Goal: Task Accomplishment & Management: Use online tool/utility

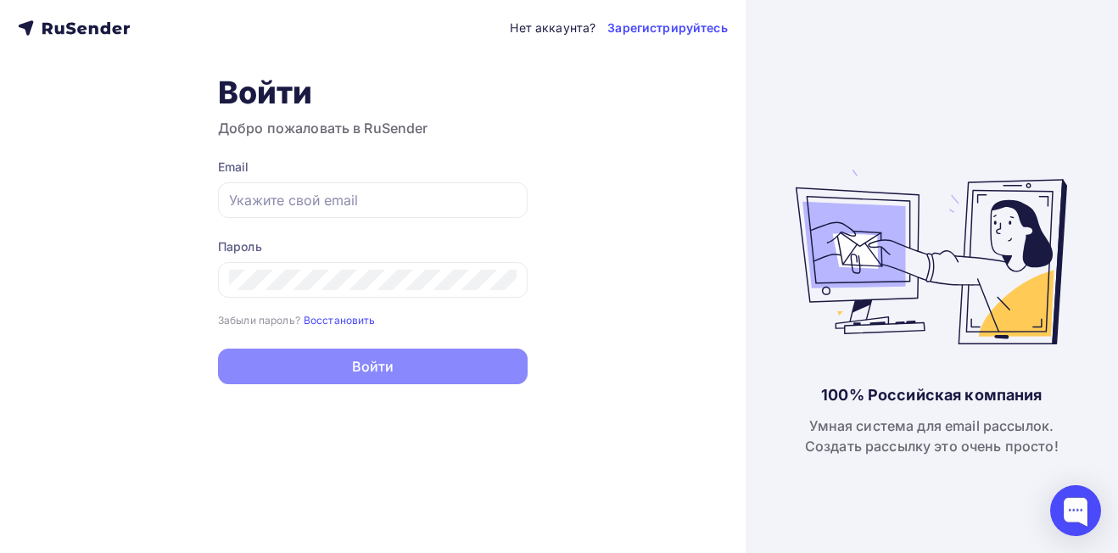
type input "[EMAIL_ADDRESS][DOMAIN_NAME]"
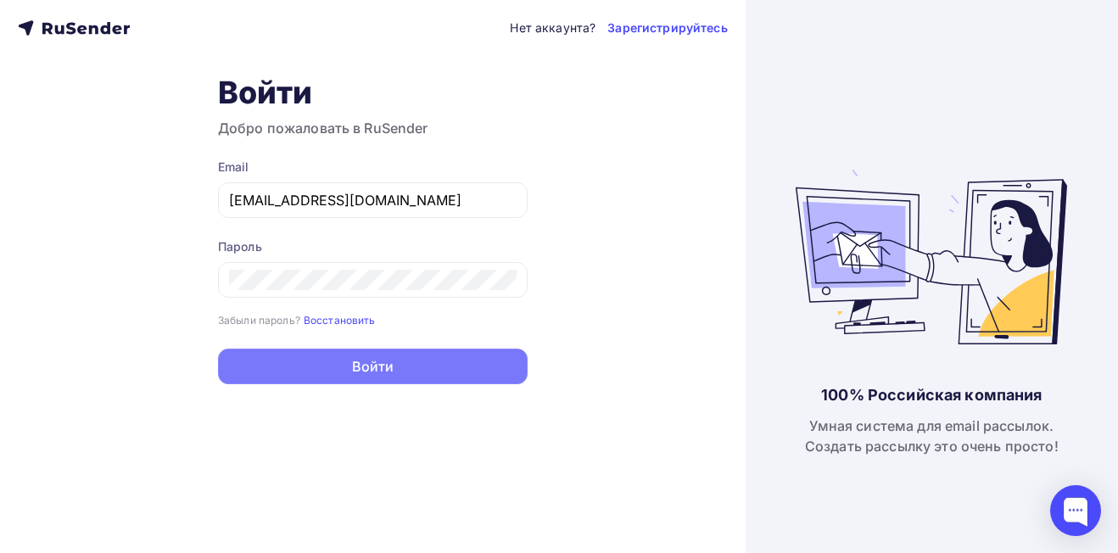
click at [348, 371] on button "Войти" at bounding box center [373, 367] width 310 height 36
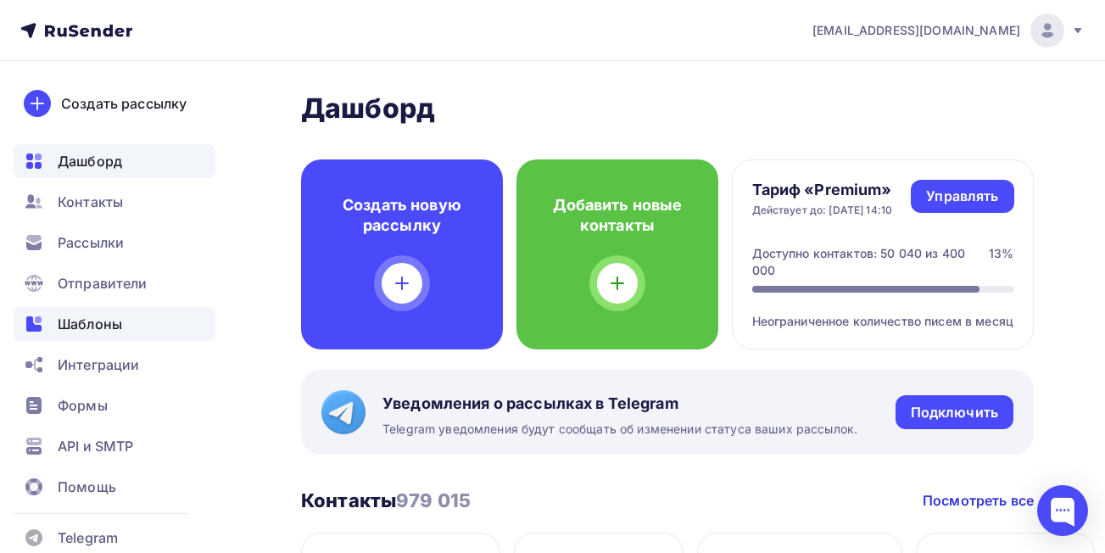
click at [96, 325] on span "Шаблоны" at bounding box center [90, 324] width 64 height 20
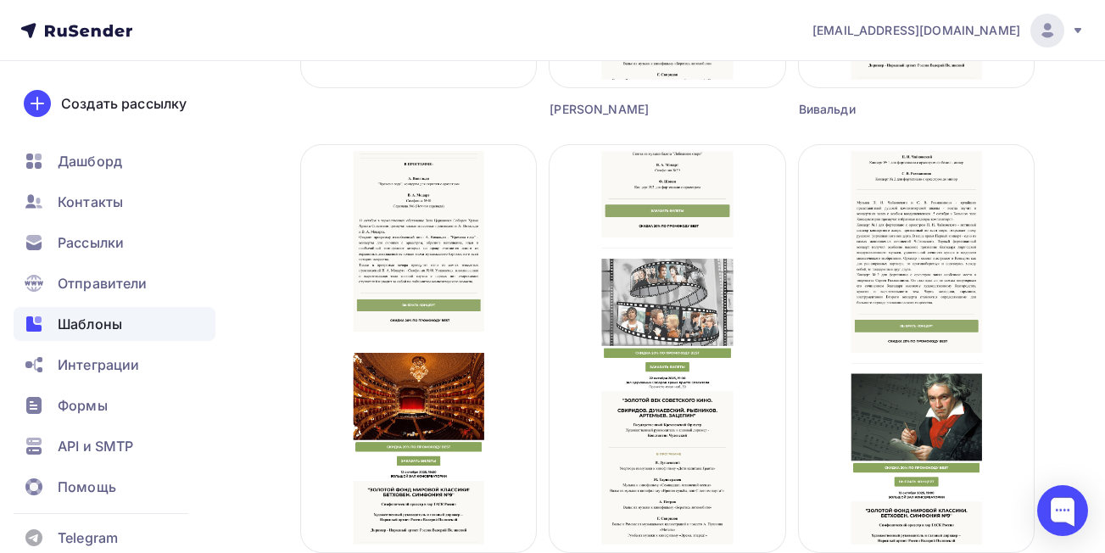
scroll to position [531, 0]
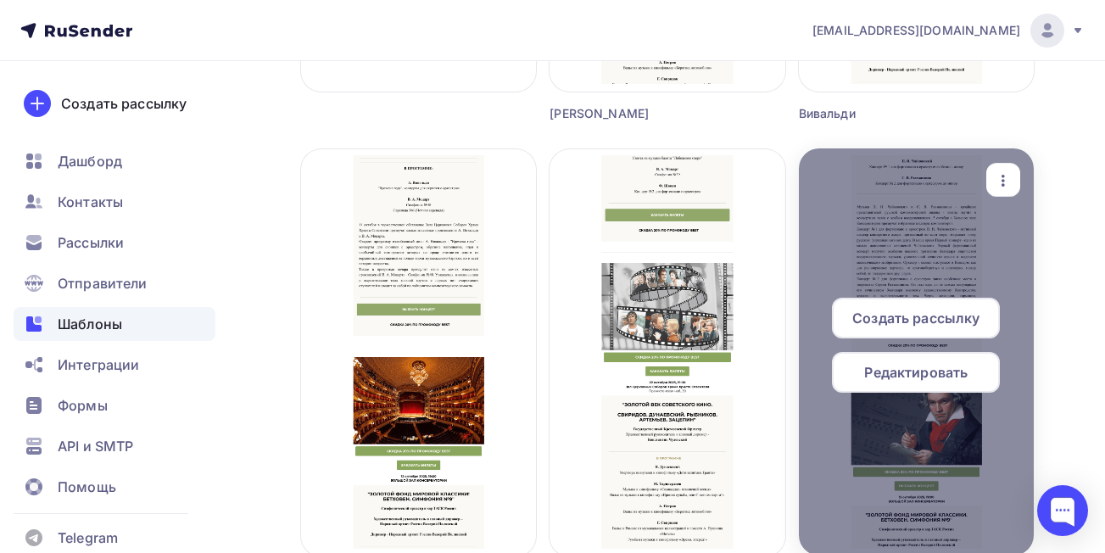
click at [996, 181] on icon "button" at bounding box center [1003, 180] width 20 height 20
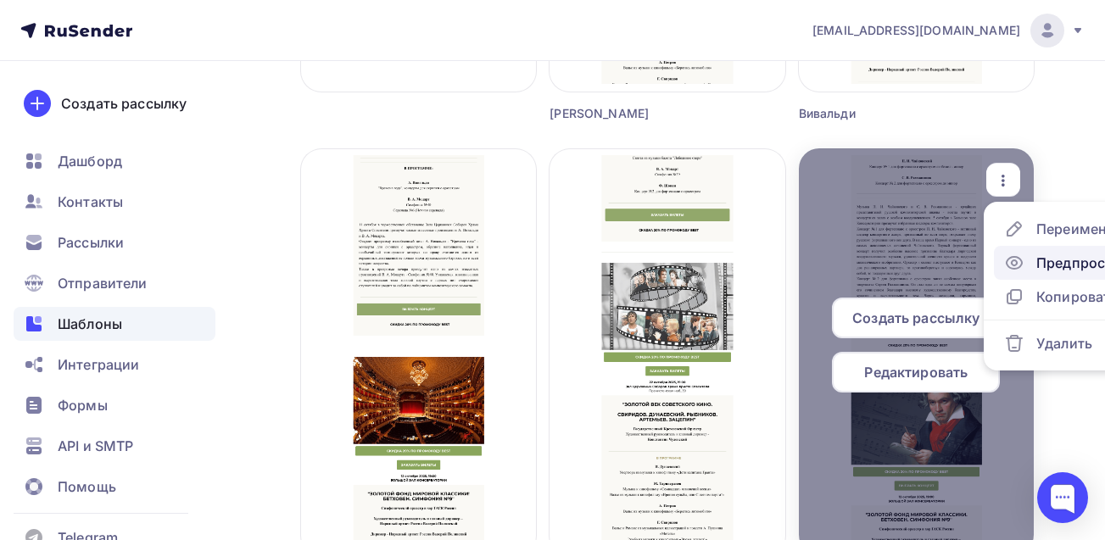
click at [1051, 267] on div "Предпросмотр" at bounding box center [1088, 263] width 104 height 20
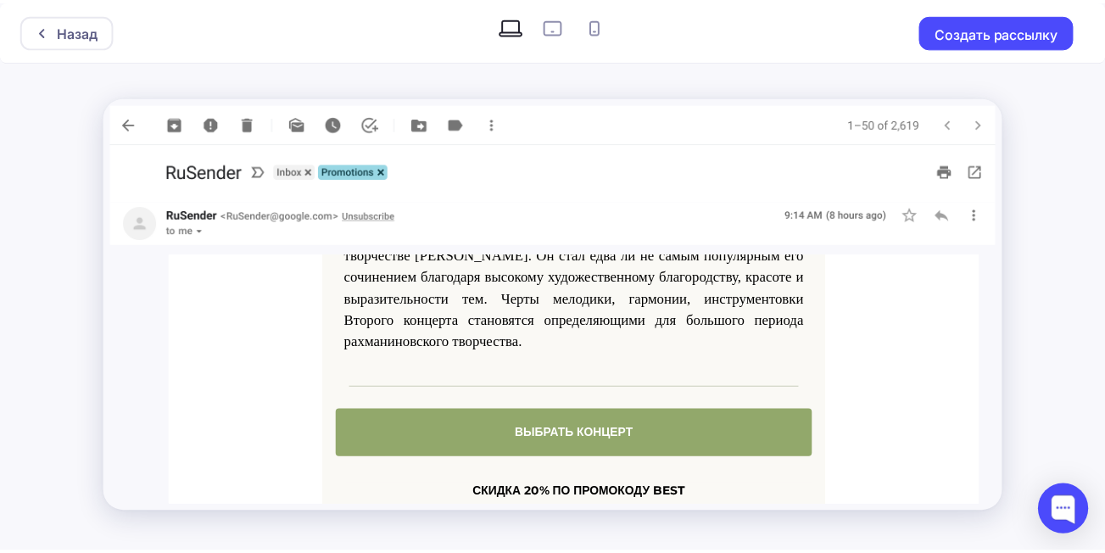
scroll to position [990, 0]
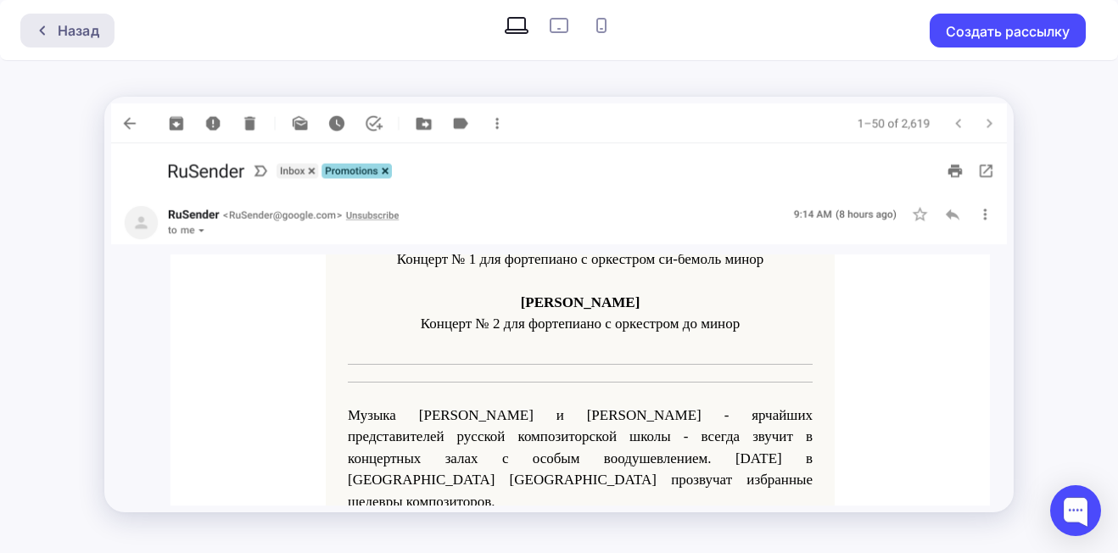
click at [98, 34] on div "Назад" at bounding box center [79, 30] width 42 height 20
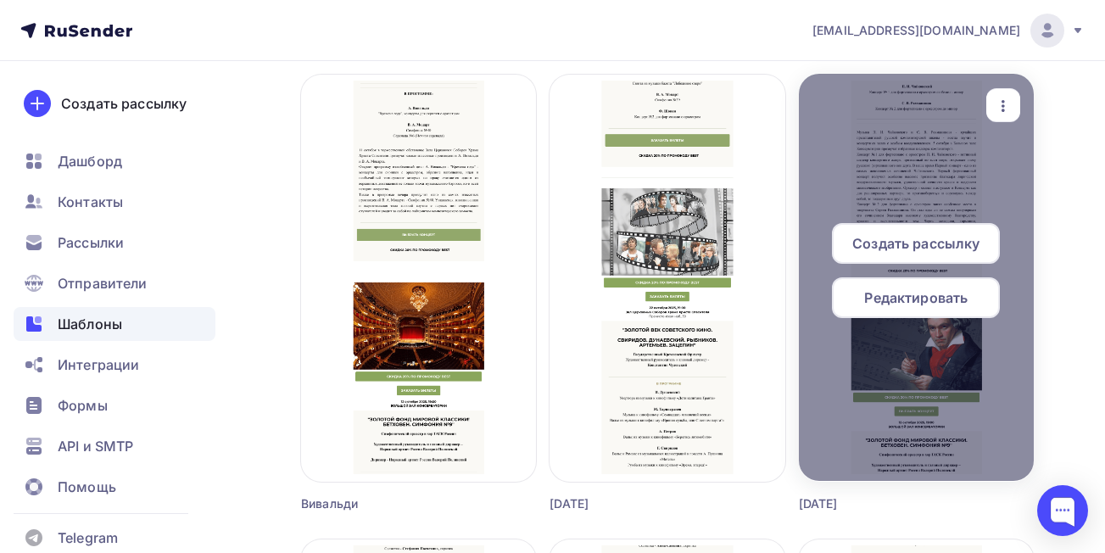
scroll to position [614, 0]
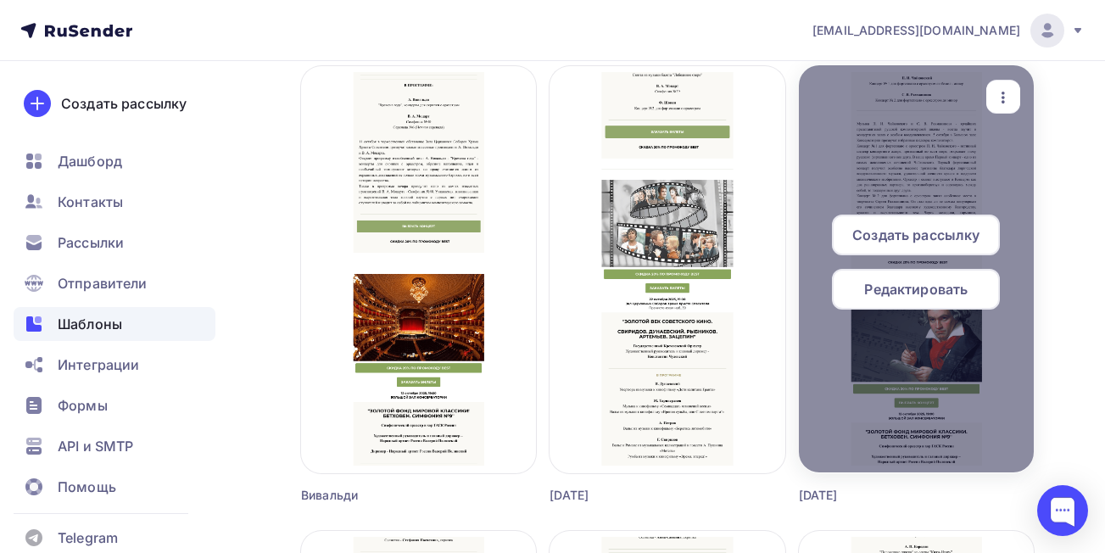
click at [997, 98] on icon "button" at bounding box center [1003, 97] width 20 height 20
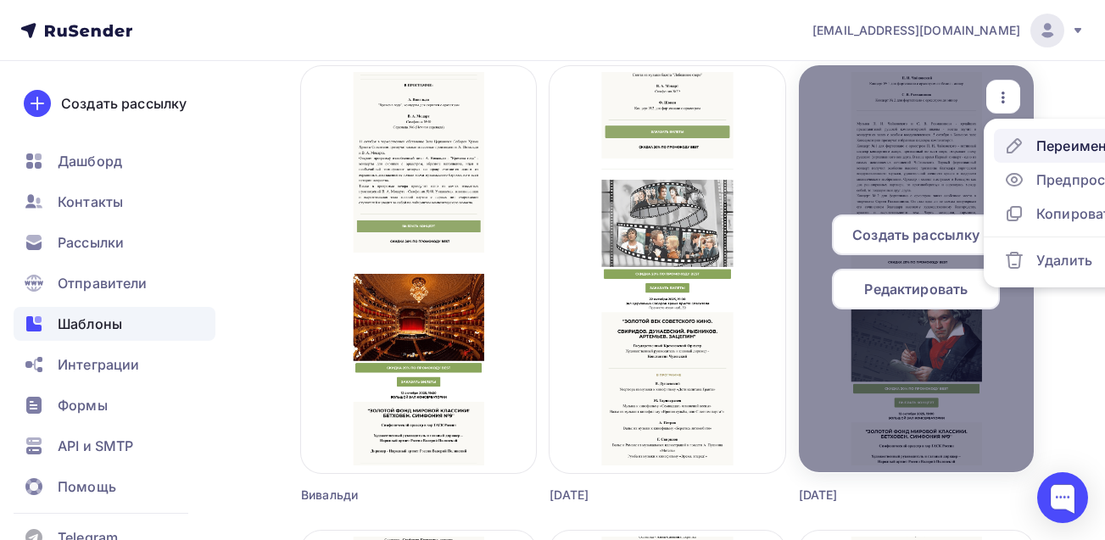
click at [1048, 148] on div "Переименовать" at bounding box center [1090, 146] width 109 height 20
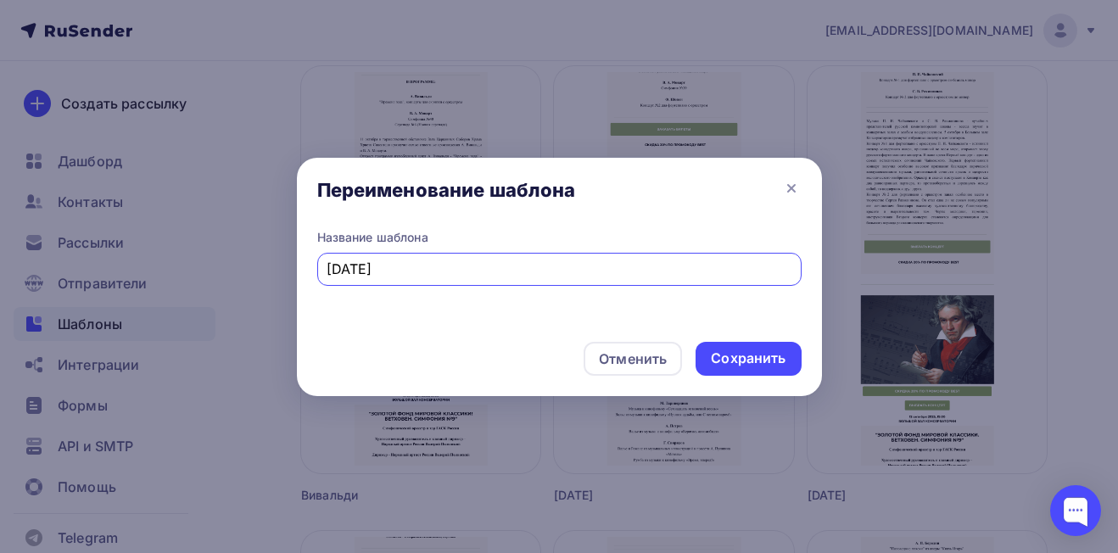
click at [592, 271] on input "5 ОКТЯБРЯ" at bounding box center [558, 269] width 465 height 20
type input "5"
type input "Свиридов"
click at [751, 360] on div "Сохранить" at bounding box center [748, 359] width 75 height 20
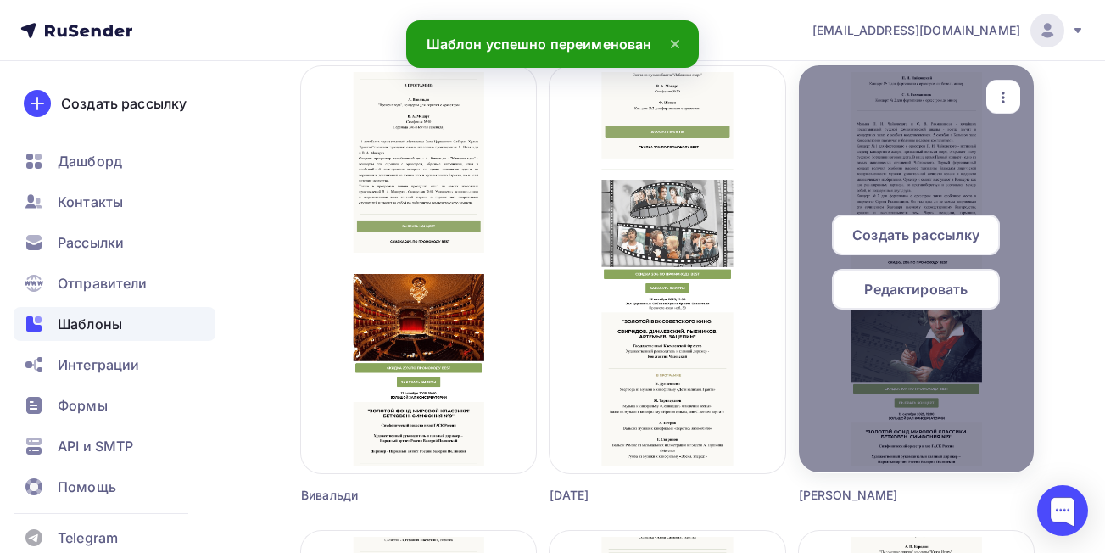
click at [894, 304] on div "Редактировать" at bounding box center [916, 289] width 168 height 41
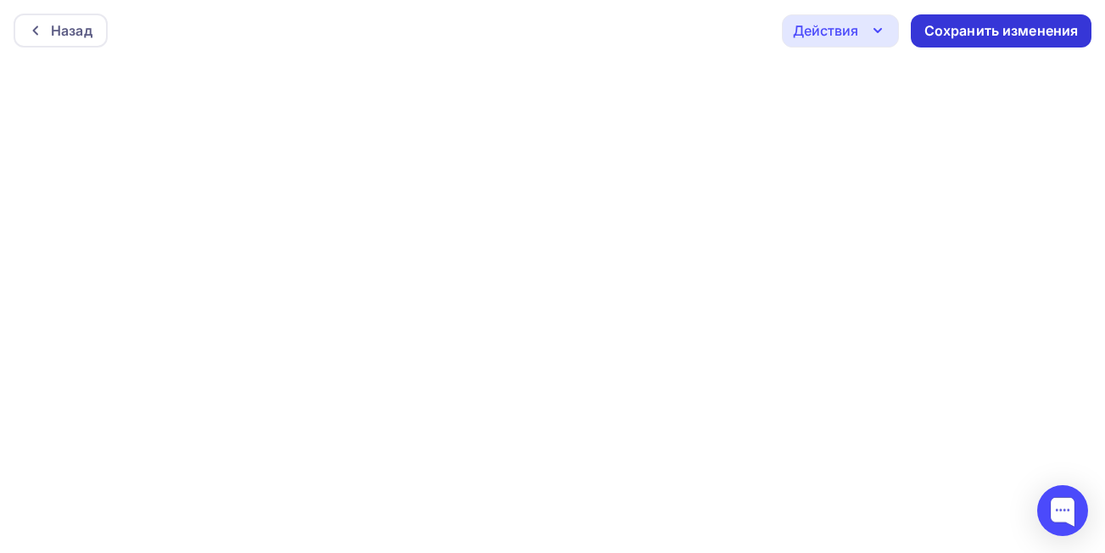
click at [939, 31] on div "Сохранить изменения" at bounding box center [1001, 31] width 154 height 20
